Goal: Obtain resource: Download file/media

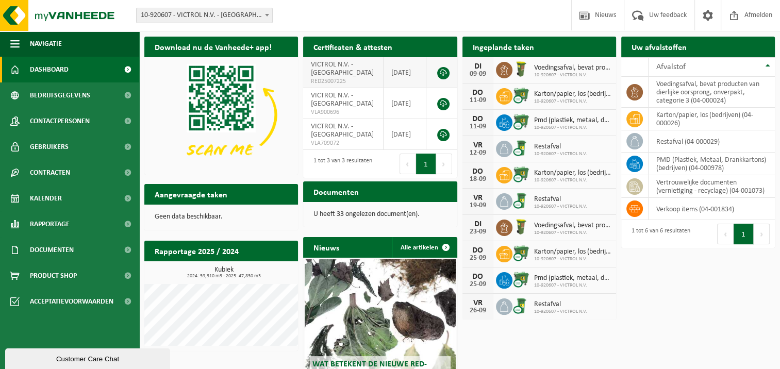
click at [441, 72] on link at bounding box center [443, 73] width 12 height 12
click at [52, 249] on span "Documenten" at bounding box center [52, 250] width 44 height 26
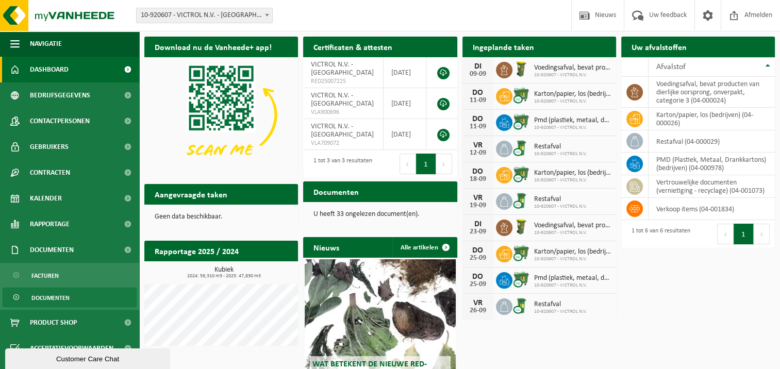
click at [44, 299] on span "Documenten" at bounding box center [50, 298] width 38 height 20
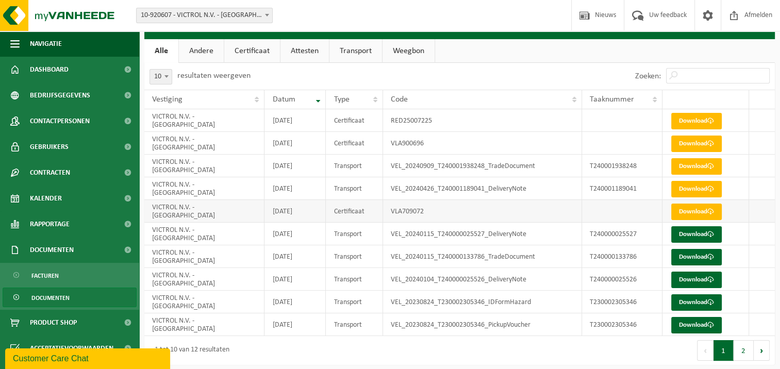
scroll to position [23, 0]
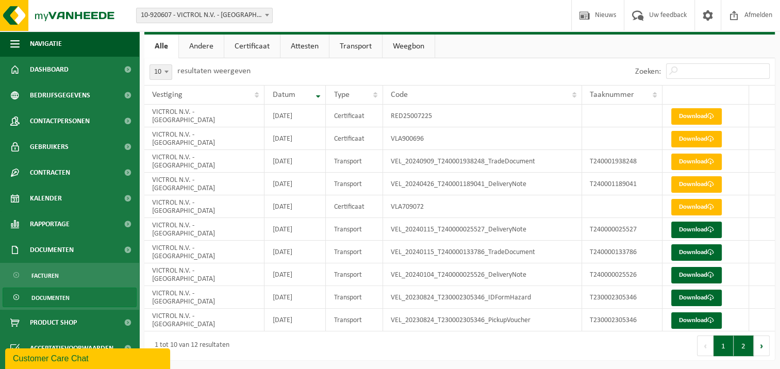
click at [744, 347] on button "2" at bounding box center [743, 346] width 20 height 21
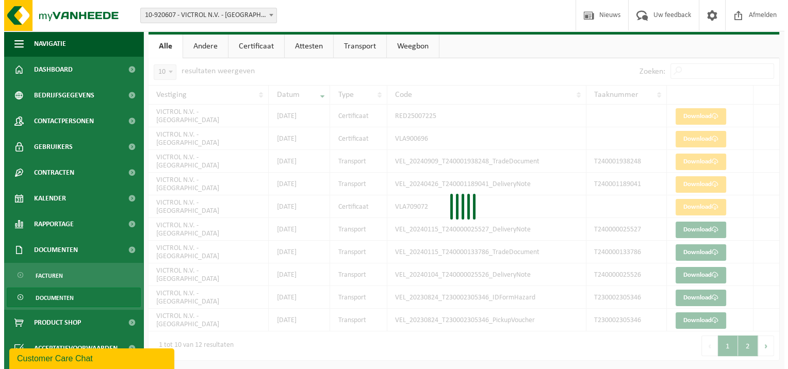
scroll to position [0, 0]
